Goal: Browse casually: Explore the website without a specific task or goal

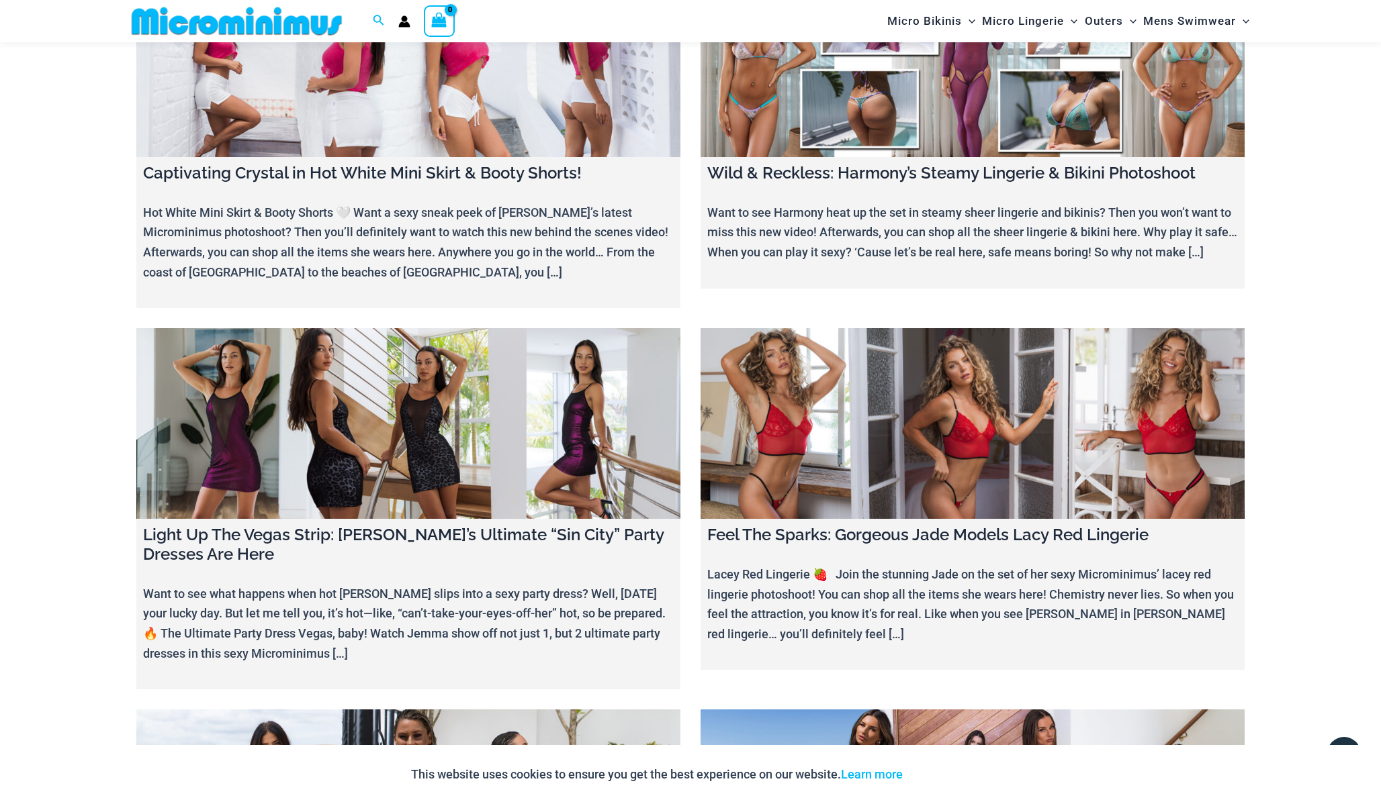
scroll to position [12002, 0]
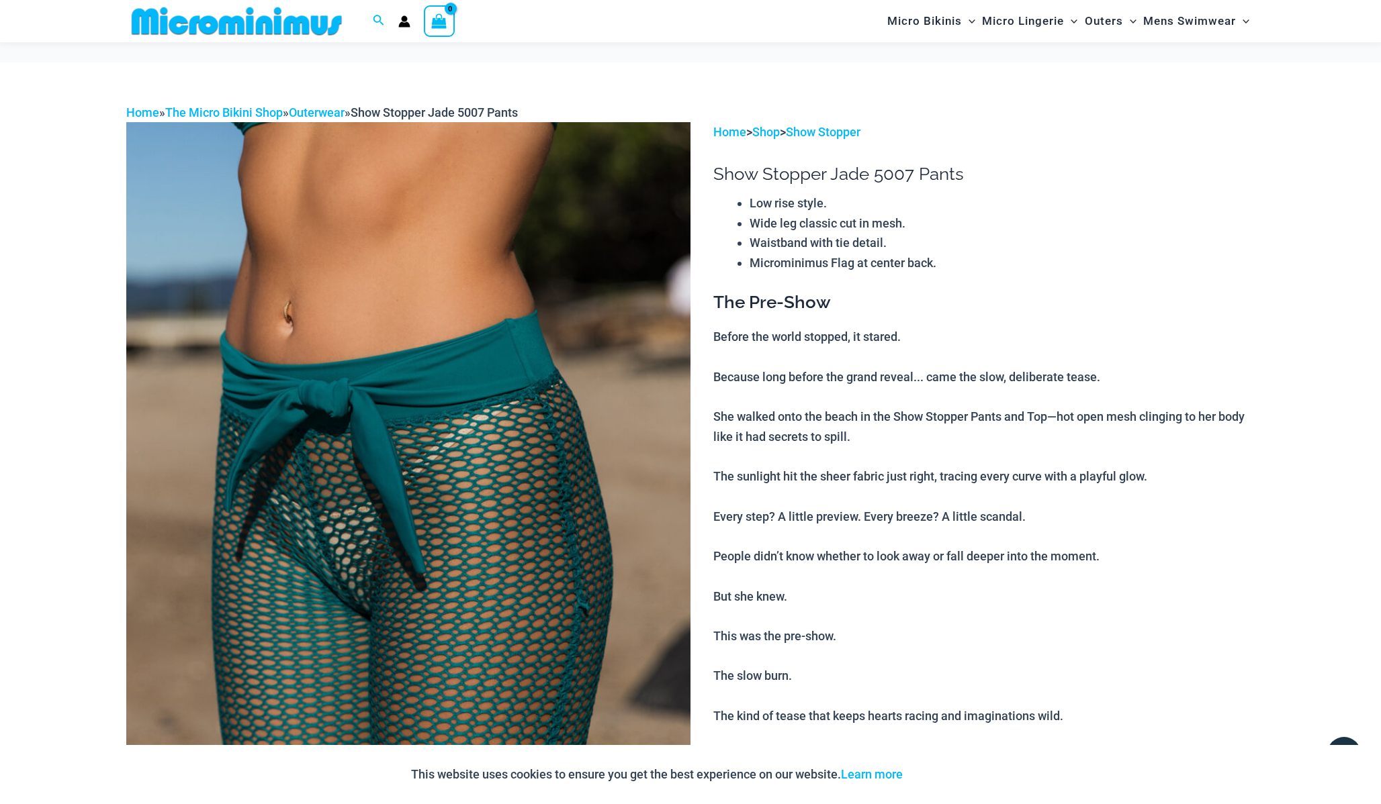
scroll to position [304, 0]
